Goal: Information Seeking & Learning: Find specific page/section

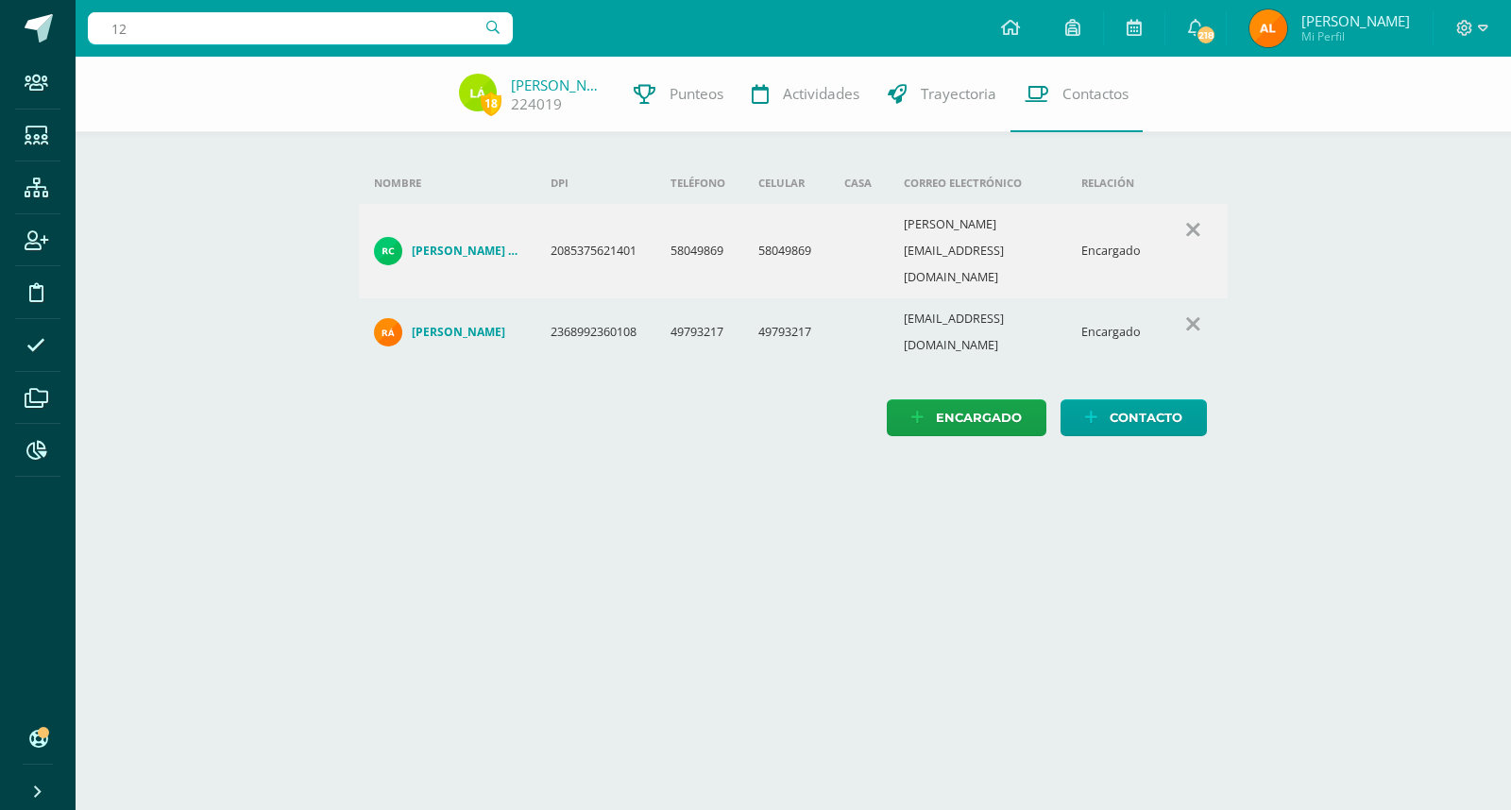
type input "1"
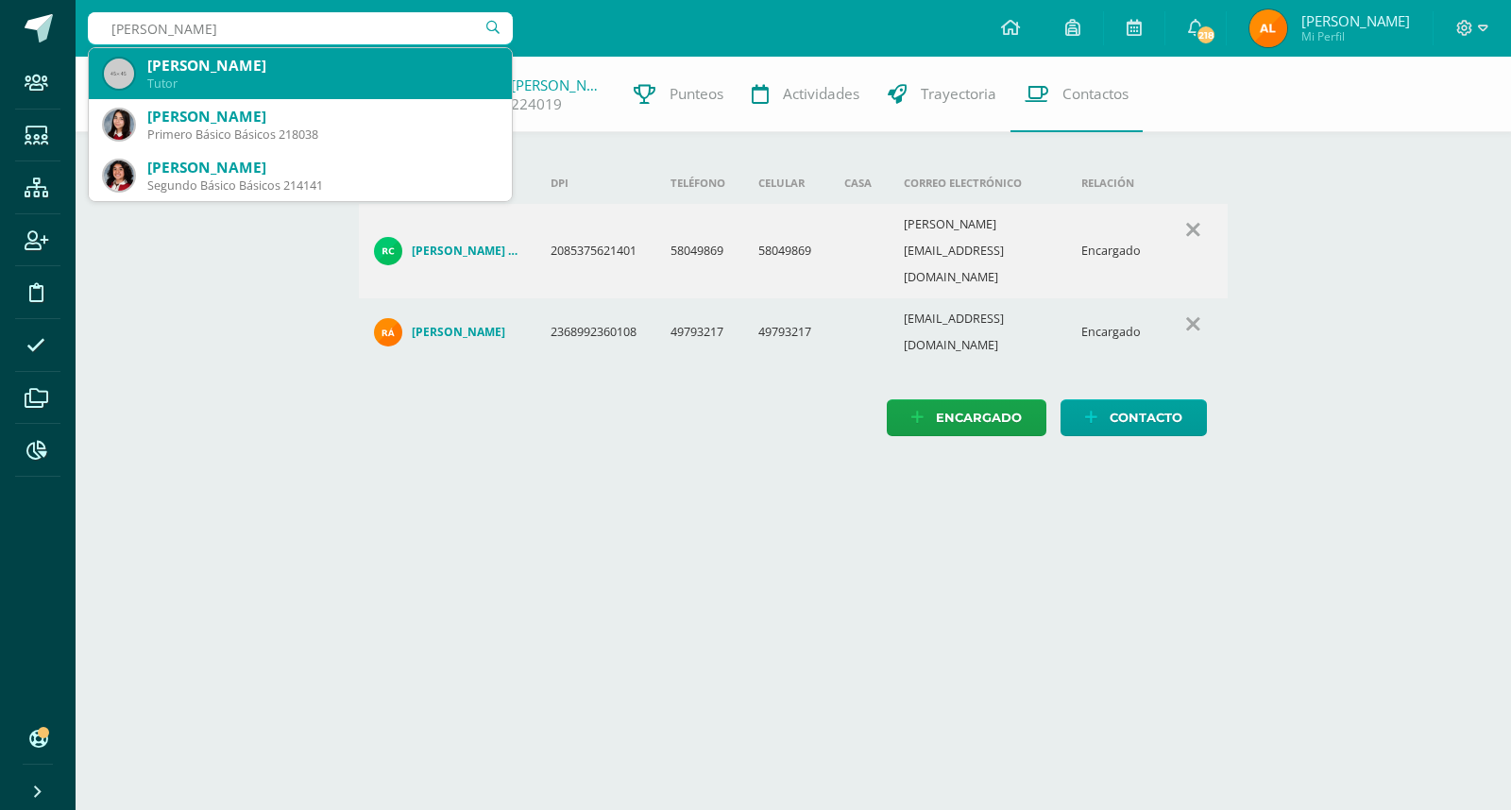
type input "adriana albizures"
click at [376, 76] on div "[PERSON_NAME]" at bounding box center [321, 66] width 349 height 20
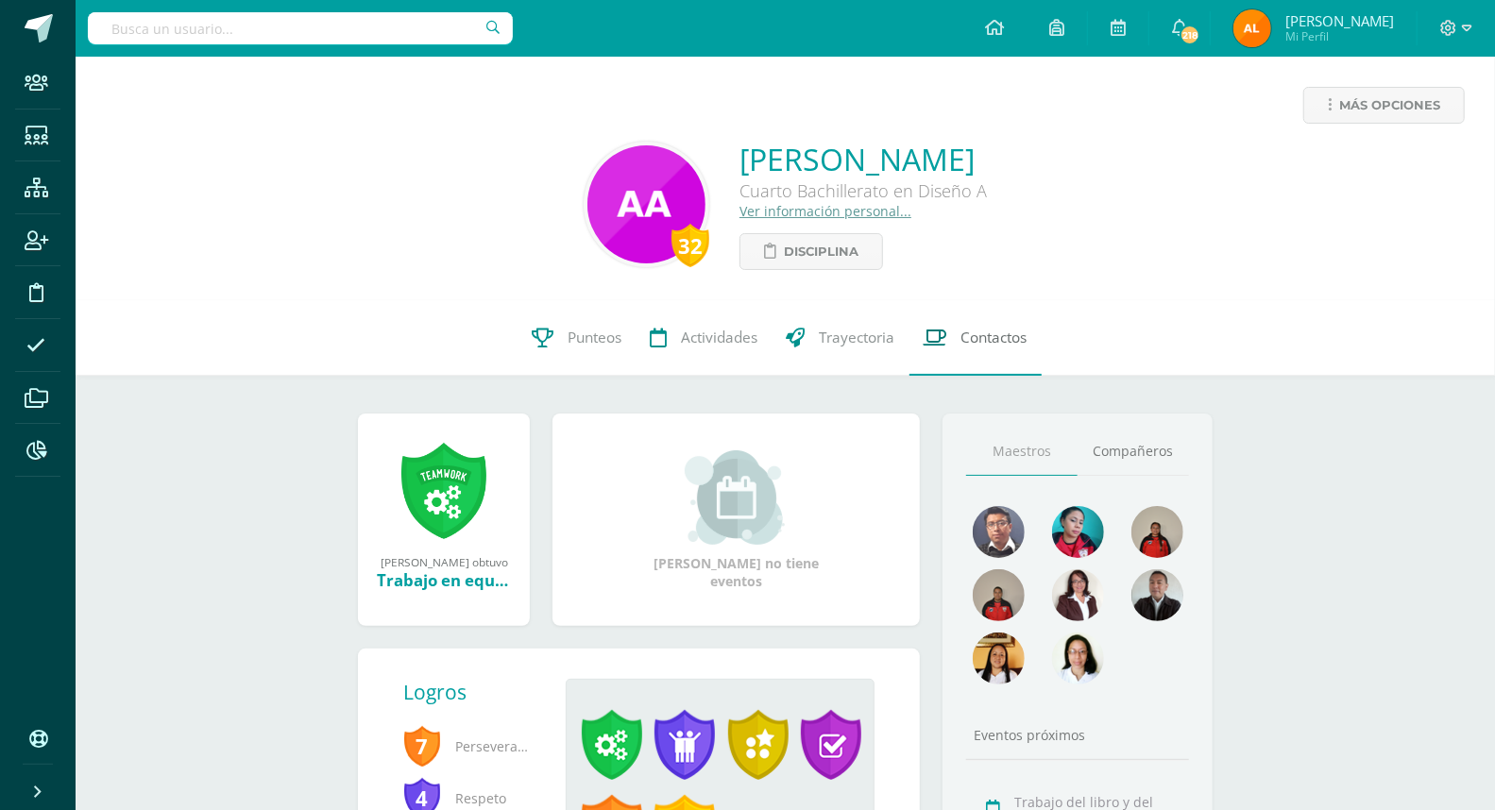
click at [1009, 333] on span "Contactos" at bounding box center [994, 338] width 66 height 20
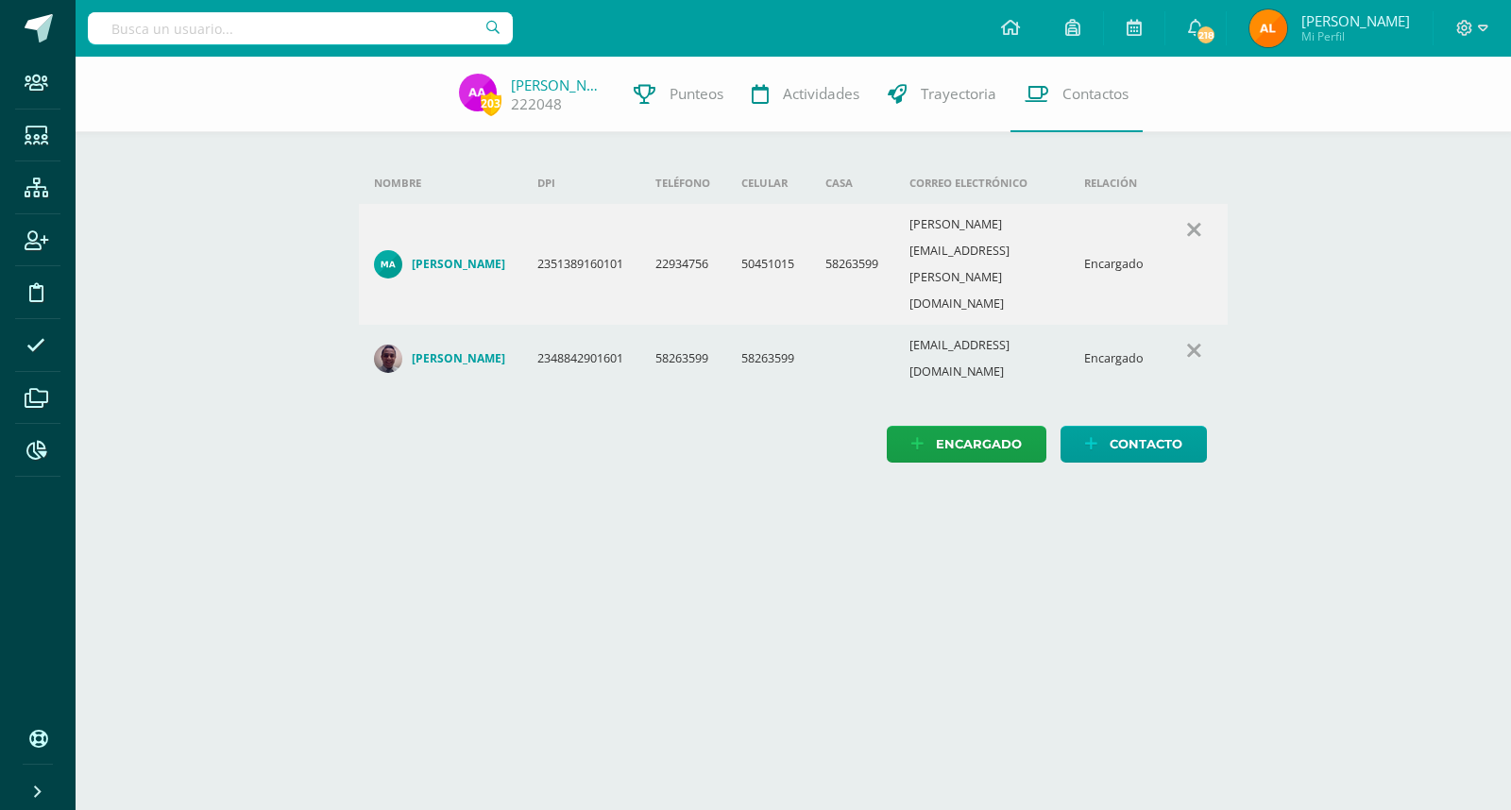
click at [473, 257] on h4 "Madelyn Andrea Paniagua Carcamo" at bounding box center [458, 264] width 93 height 15
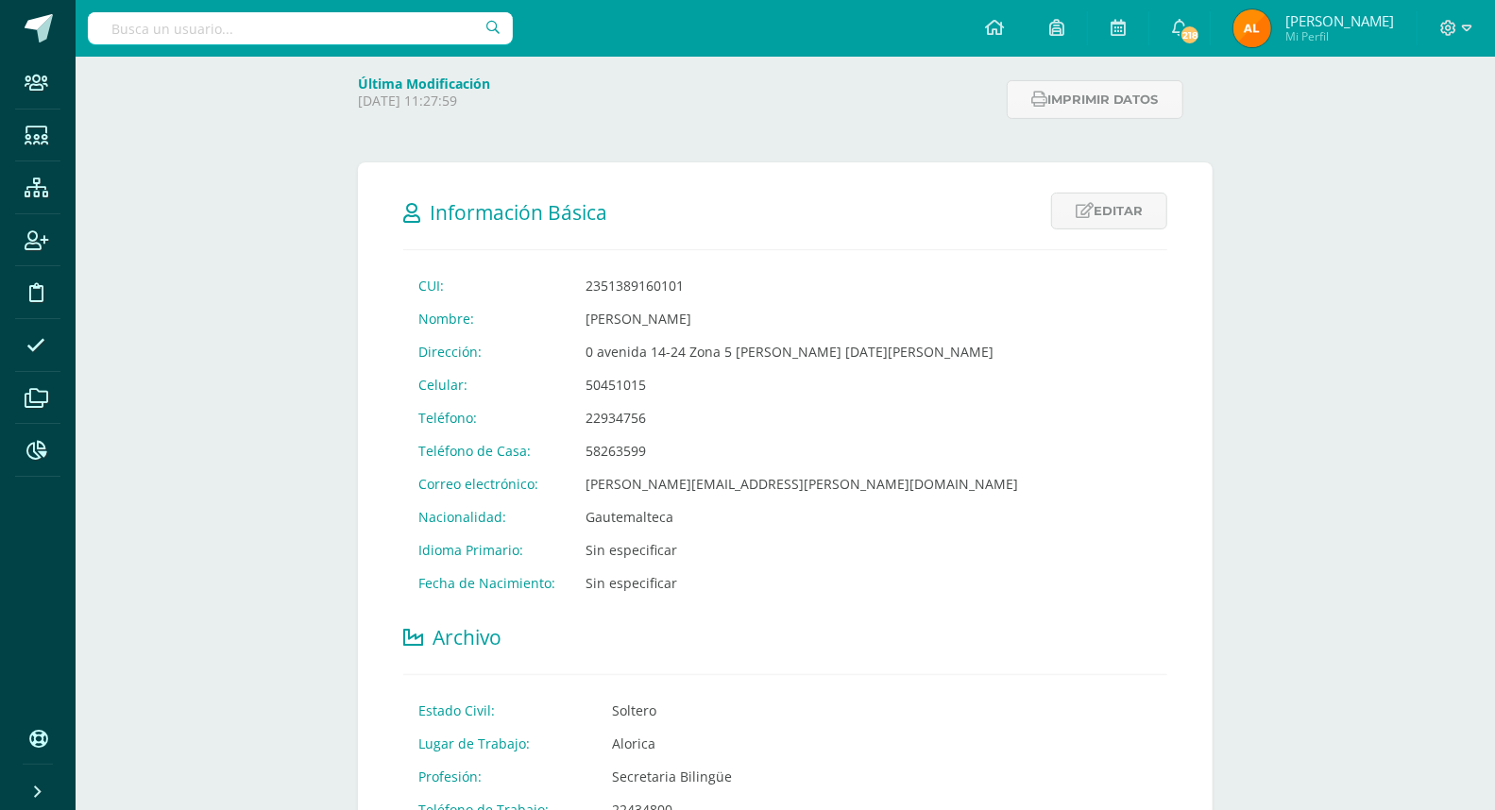
scroll to position [314, 0]
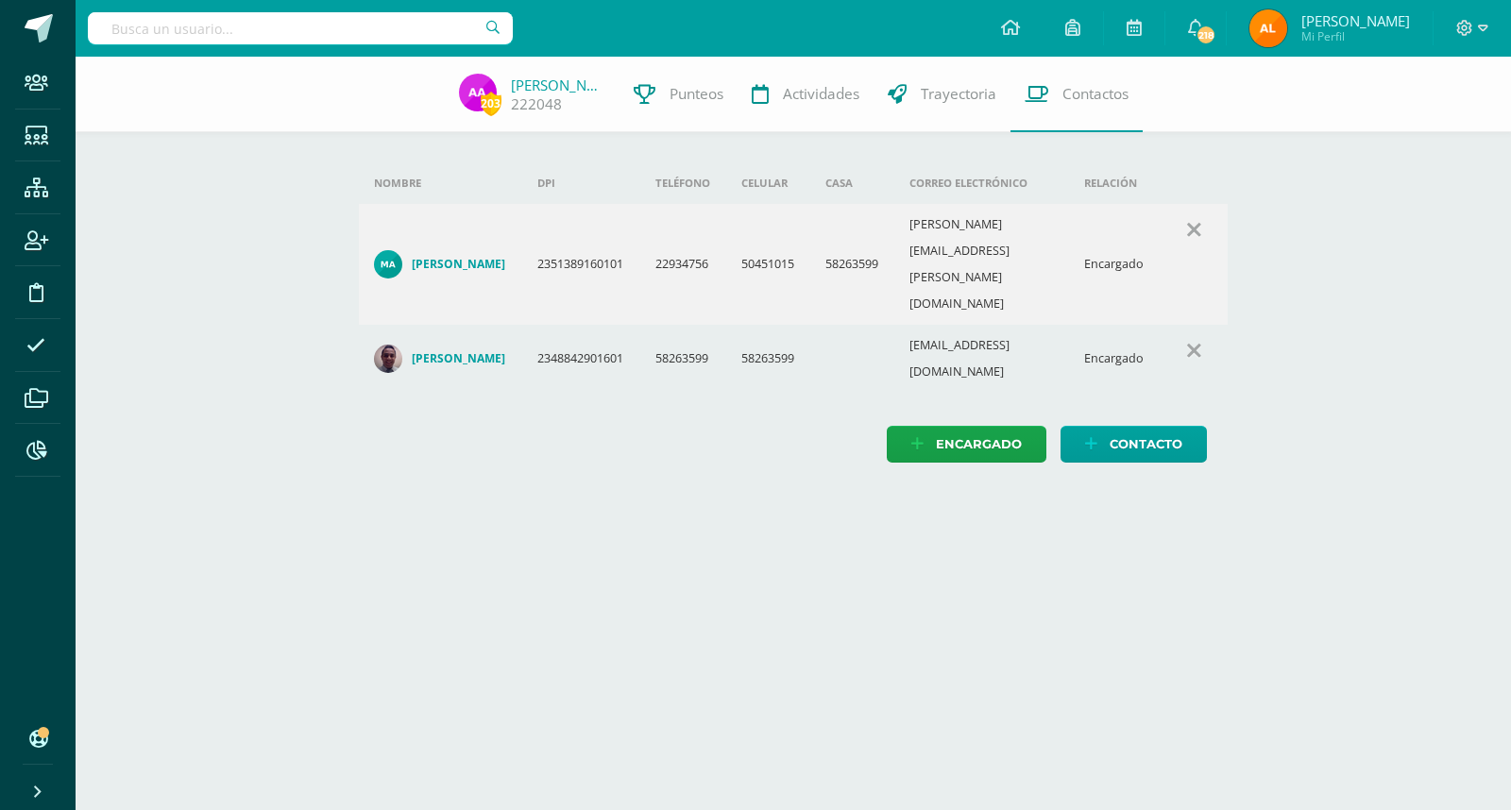
click at [474, 351] on h4 "[PERSON_NAME]" at bounding box center [458, 358] width 93 height 15
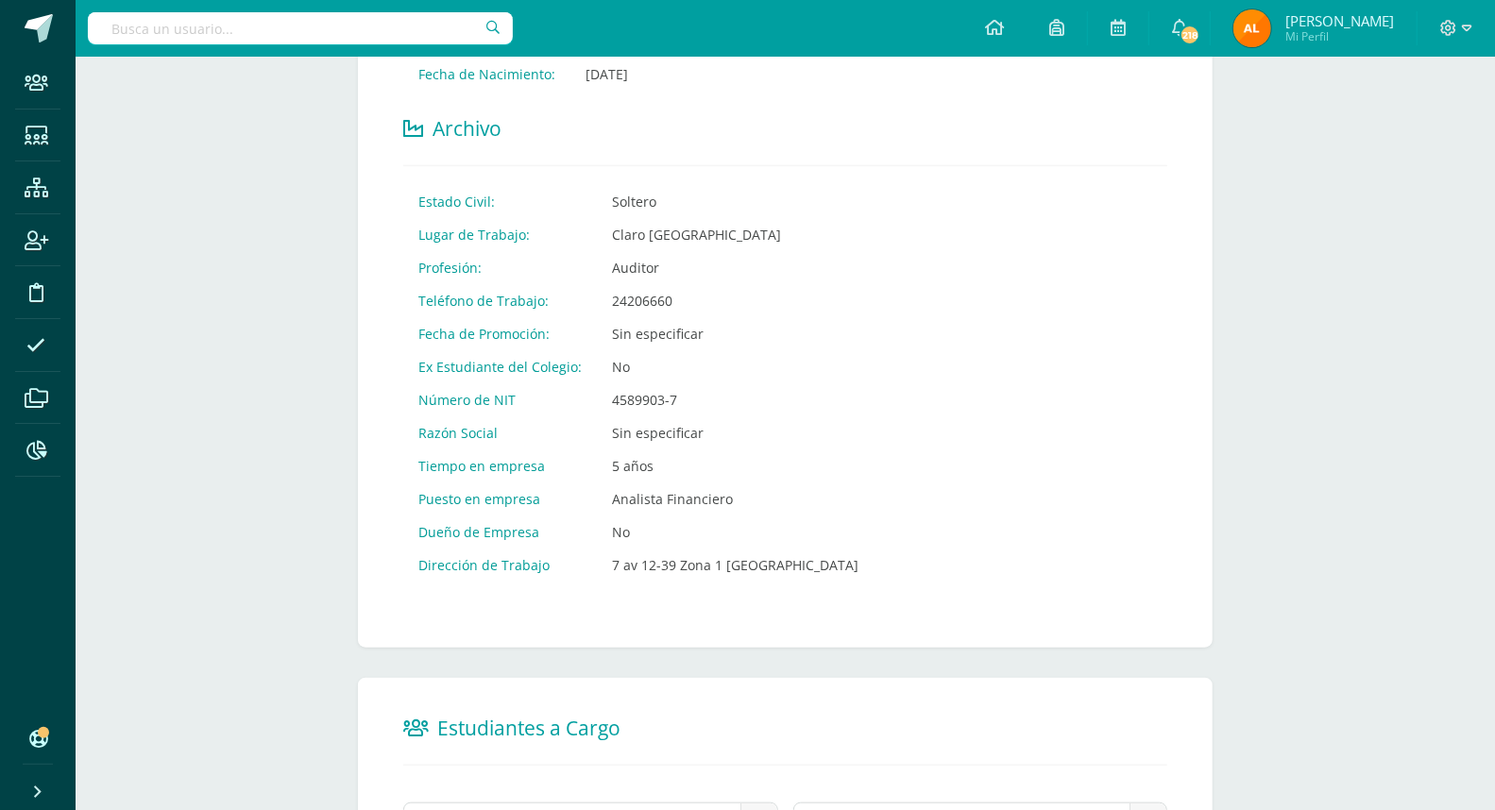
scroll to position [957, 0]
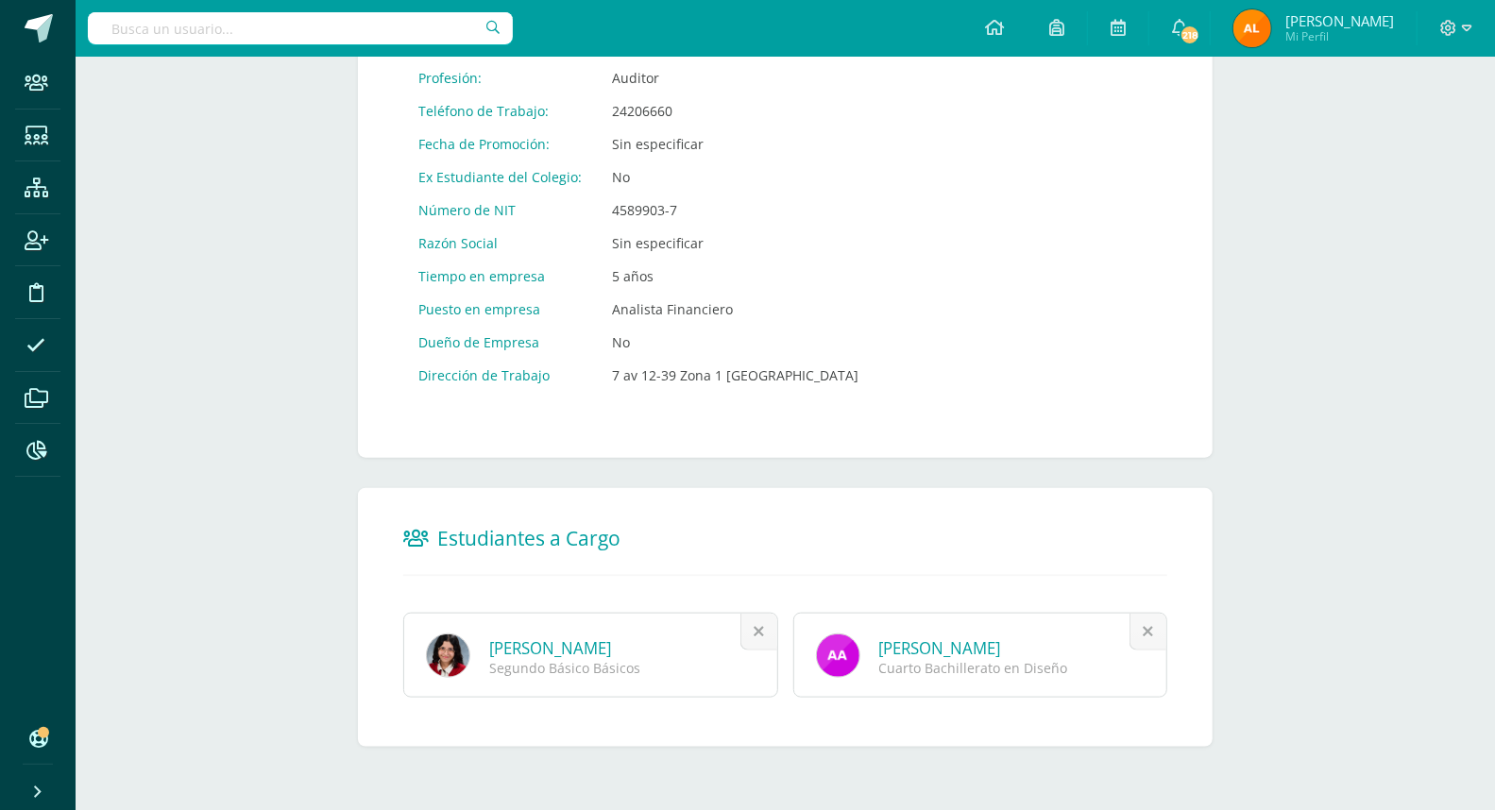
click at [611, 644] on link "[PERSON_NAME]" at bounding box center [550, 648] width 122 height 22
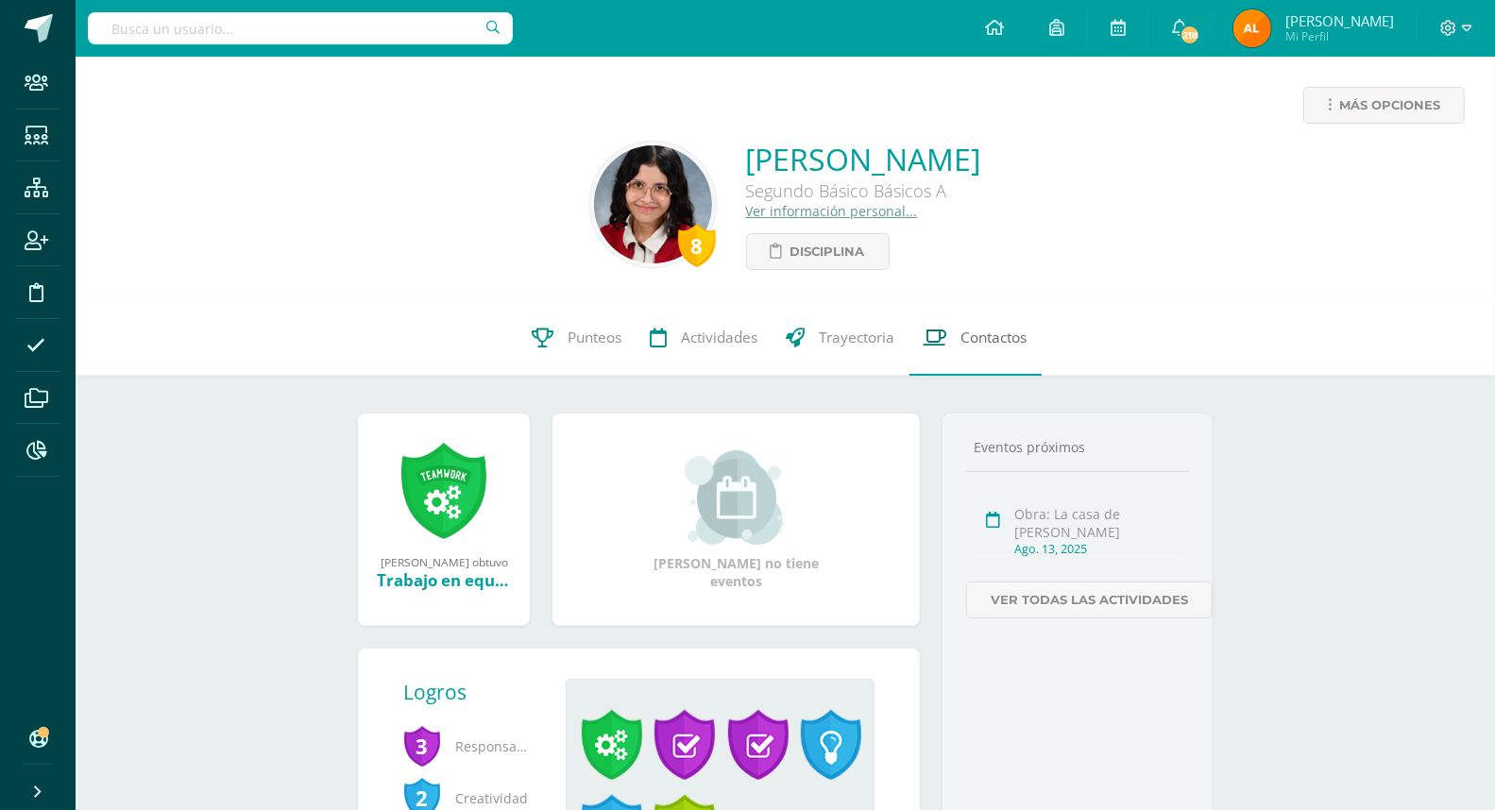
click at [977, 338] on span "Contactos" at bounding box center [994, 338] width 66 height 20
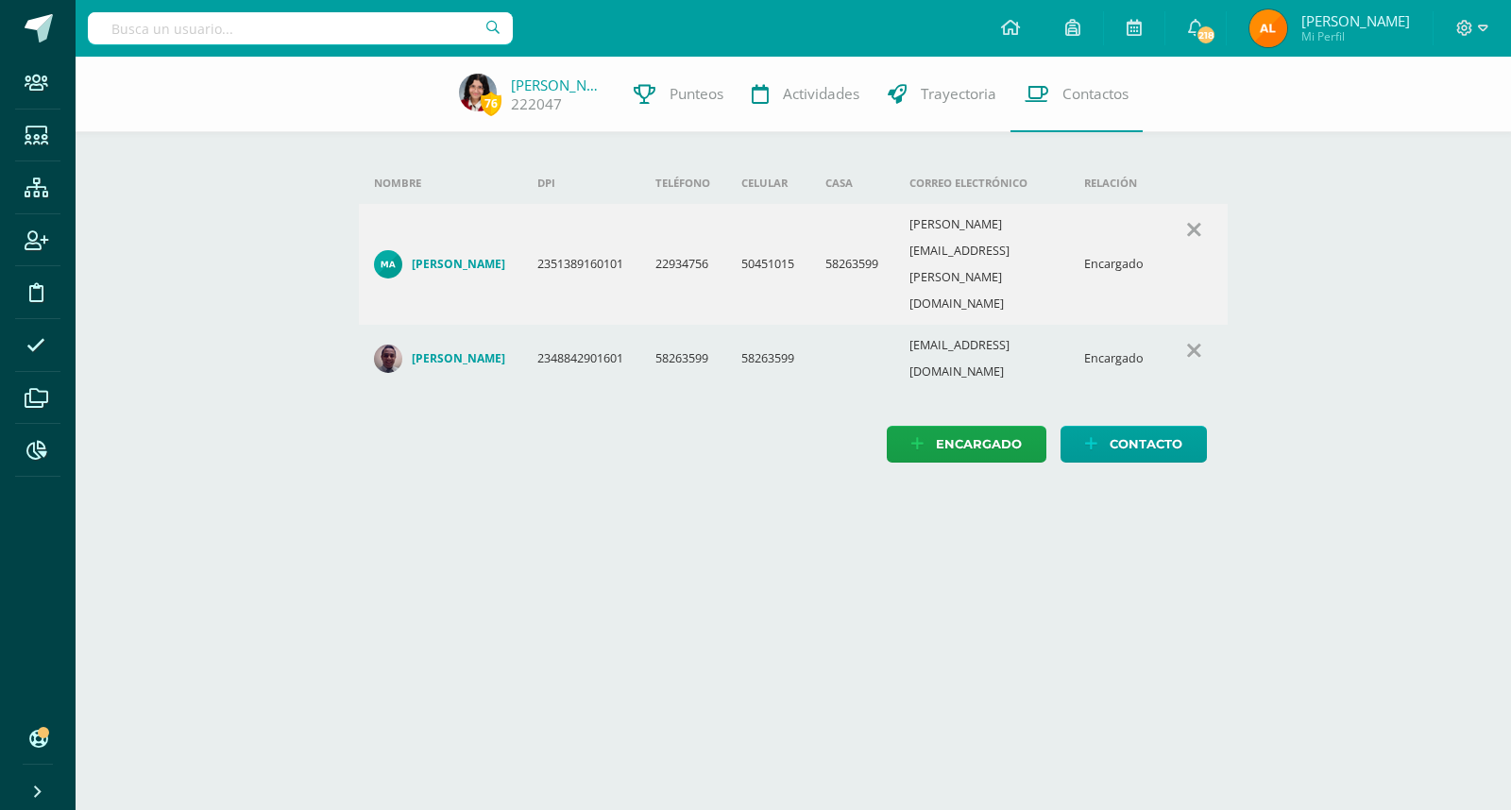
click at [383, 29] on input "text" at bounding box center [300, 28] width 425 height 32
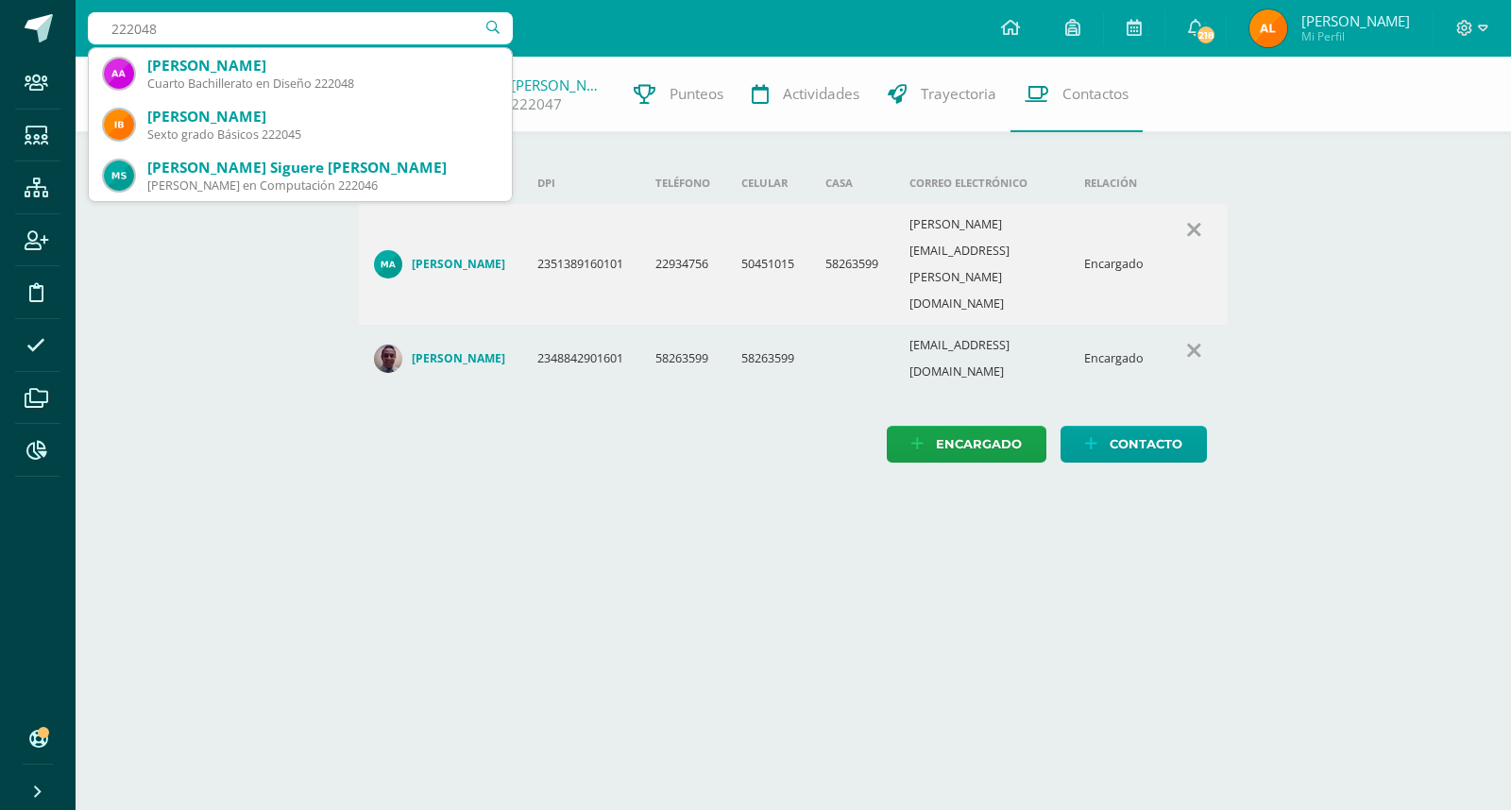
type input "222048"
